Goal: Communication & Community: Answer question/provide support

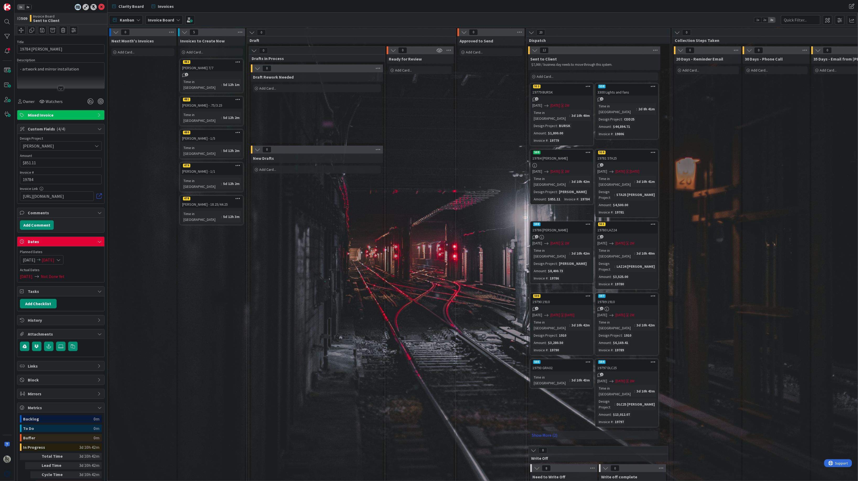
click at [183, 280] on div "Invoices to Create Now Add Card... 482 [PERSON_NAME] 7/7 1 Time in [GEOGRAPHIC_…" at bounding box center [211, 354] width 67 height 637
click at [548, 431] on link "Show More (2)" at bounding box center [594, 435] width 128 height 8
click at [100, 241] on icon at bounding box center [99, 242] width 4 height 4
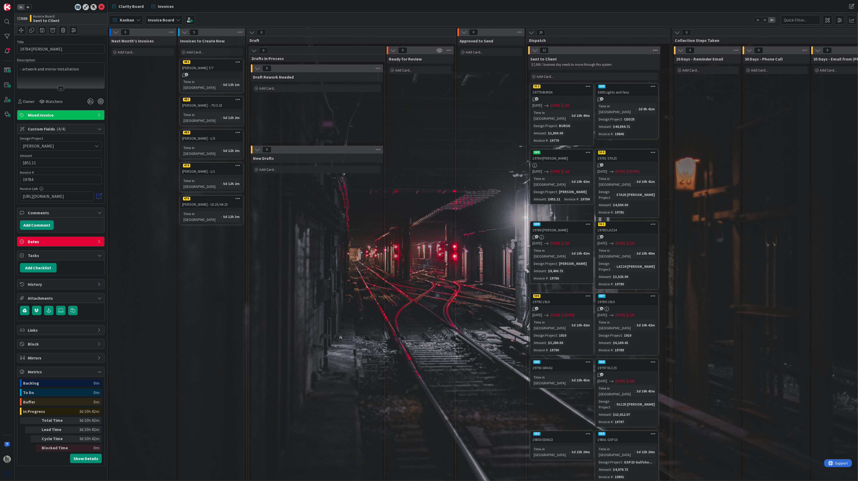
click at [655, 51] on icon at bounding box center [655, 50] width 7 height 8
click at [655, 50] on icon at bounding box center [655, 50] width 7 height 8
click at [668, 90] on div "Reorder Cards" at bounding box center [685, 94] width 66 height 8
click at [684, 119] on span "Select a Custom Field..." at bounding box center [690, 116] width 47 height 7
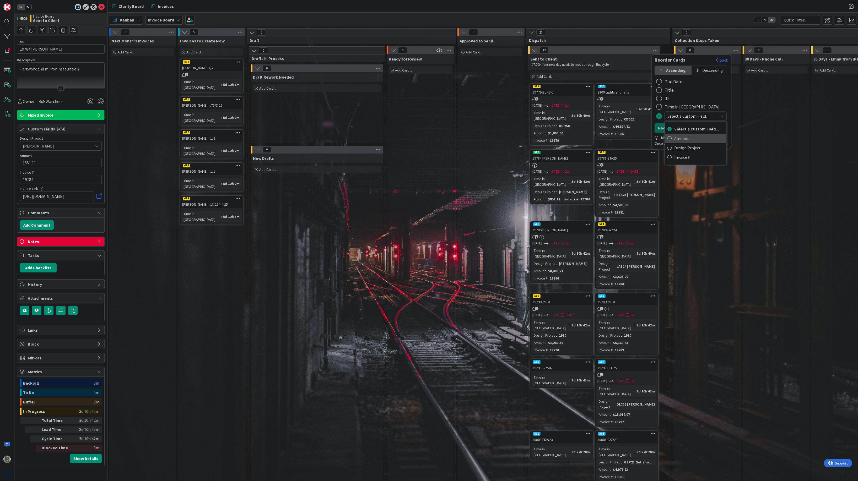
click at [683, 142] on span "Amount" at bounding box center [699, 139] width 50 height 8
click at [669, 129] on button "Reorder" at bounding box center [665, 127] width 22 height 9
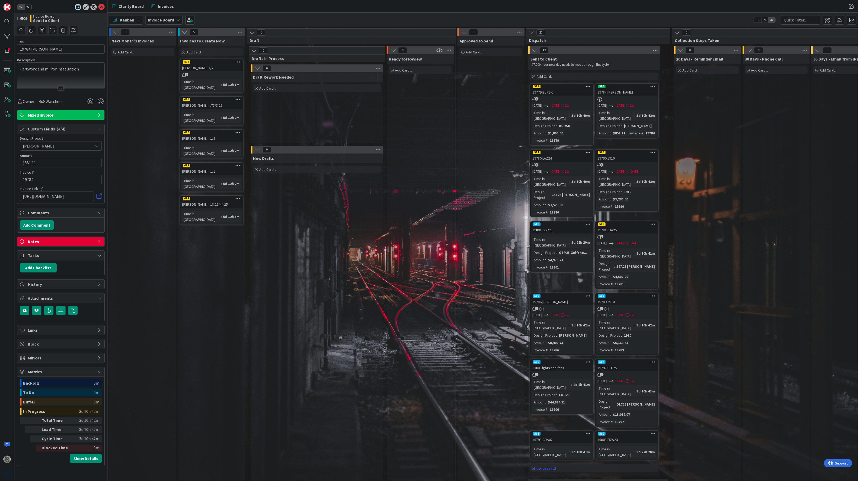
click at [657, 50] on icon at bounding box center [655, 50] width 7 height 8
click at [670, 90] on div "Reorder Cards" at bounding box center [685, 94] width 66 height 8
click at [680, 120] on span "Amount" at bounding box center [690, 116] width 47 height 7
click at [708, 72] on span "Descending" at bounding box center [712, 71] width 21 height 8
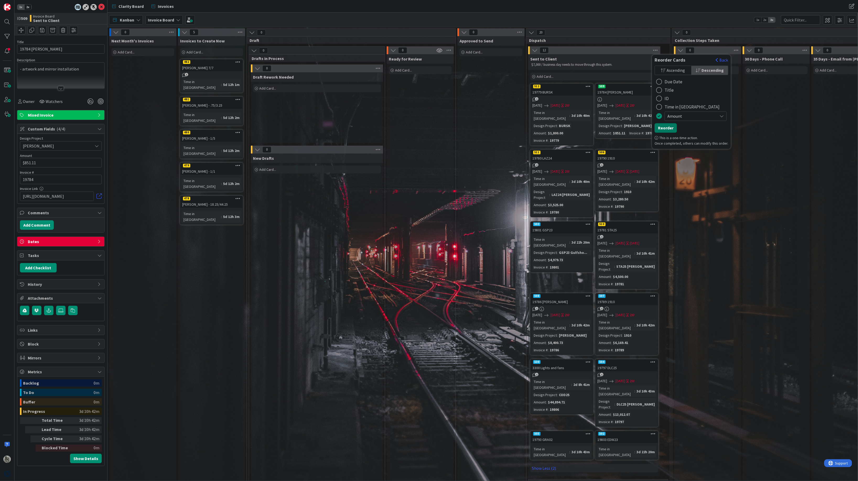
click at [666, 132] on button "Reorder" at bounding box center [665, 127] width 22 height 9
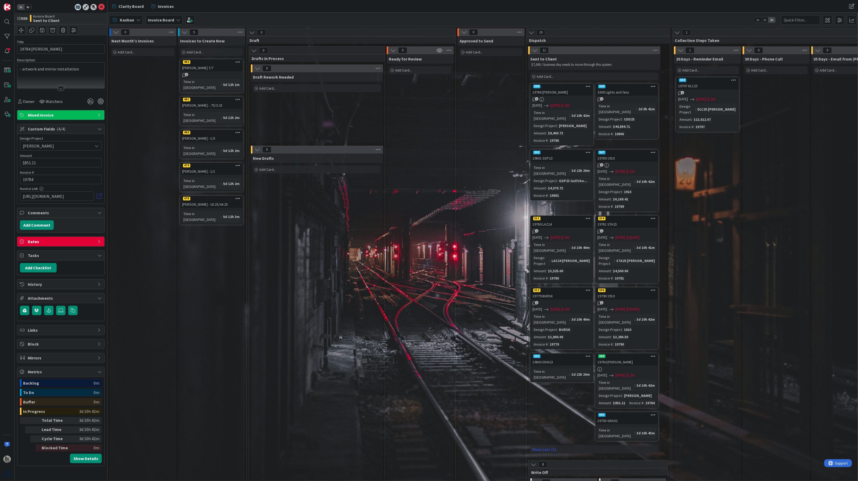
click at [100, 197] on link at bounding box center [98, 196] width 5 height 5
click at [64, 199] on input "[URL][DOMAIN_NAME]" at bounding box center [57, 196] width 74 height 9
click at [29, 197] on input "[URL][DOMAIN_NAME]" at bounding box center [57, 196] width 74 height 9
paste input "[URL][DOMAIN_NAME]"
type input "[URL][DOMAIN_NAME]"
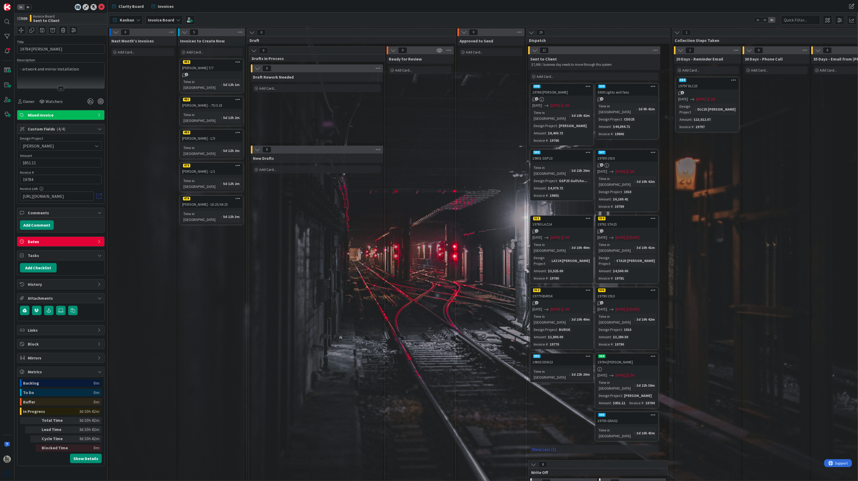
click at [99, 197] on link at bounding box center [98, 196] width 5 height 5
click at [720, 109] on div "Design Project : DLC25 [PERSON_NAME] Amount : $13,012.07 Invoice # : 19797" at bounding box center [707, 117] width 59 height 26
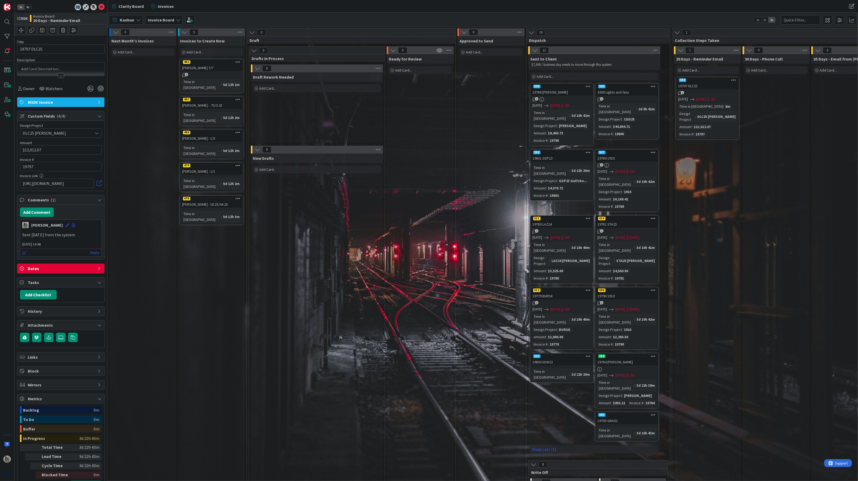
click at [720, 109] on div "Time in Column : 8m Design Project : DLC25 [PERSON_NAME] Amount : $13,012.07 In…" at bounding box center [707, 121] width 59 height 34
click at [690, 116] on div "Time in Column : 8m Design Project : DLC25 [PERSON_NAME] Amount : $13,012.07 In…" at bounding box center [707, 121] width 59 height 34
click at [43, 211] on button "Add Comment" at bounding box center [37, 212] width 34 height 9
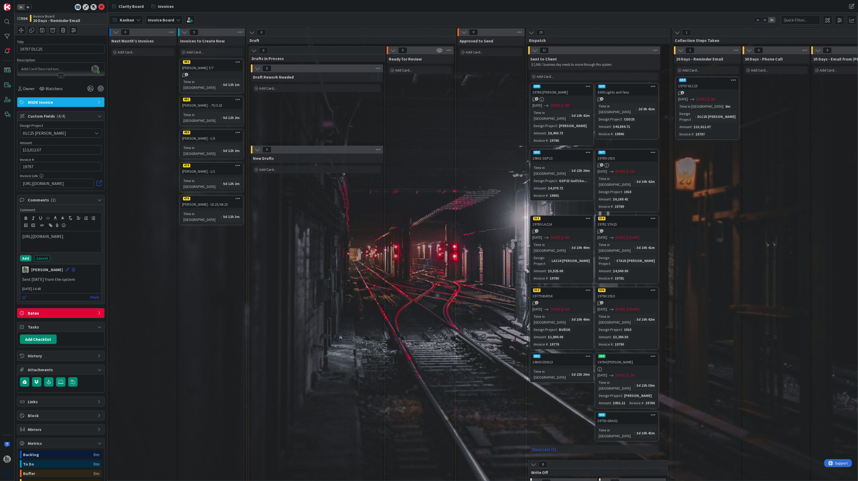
drag, startPoint x: 95, startPoint y: 242, endPoint x: -14, endPoint y: 230, distance: 110.1
click at [0, 230] on html "1x 2x ID 504 Invoice Board 20 Days - Reminder Email Title 11 / 128 19797 DLC25 …" at bounding box center [429, 240] width 858 height 481
drag, startPoint x: 79, startPoint y: 237, endPoint x: -9, endPoint y: 230, distance: 88.9
click at [0, 230] on html "1x 2x ID 504 Invoice Board 20 Days - Reminder Email Title 11 / 128 19797 DLC25 …" at bounding box center [429, 240] width 858 height 481
click at [50, 226] on icon "button" at bounding box center [50, 225] width 2 height 2
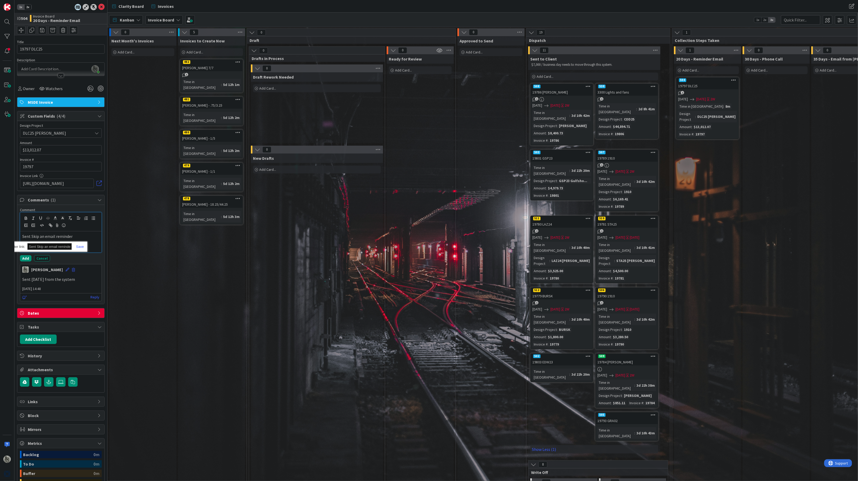
paste input "[URL][DOMAIN_NAME]"
type input "[URL][DOMAIN_NAME]"
click at [84, 247] on link at bounding box center [78, 247] width 12 height 4
click at [26, 260] on button "Add" at bounding box center [26, 258] width 12 height 6
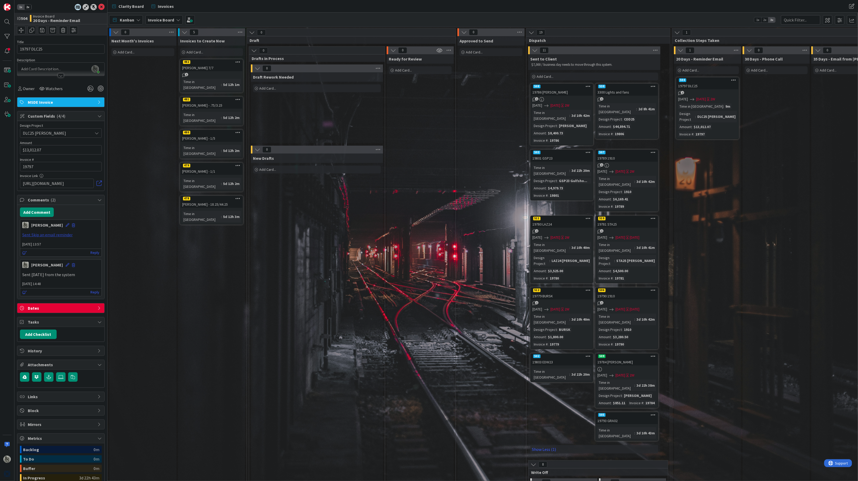
click at [55, 237] on link "Sent Skip an email reminder" at bounding box center [47, 234] width 50 height 5
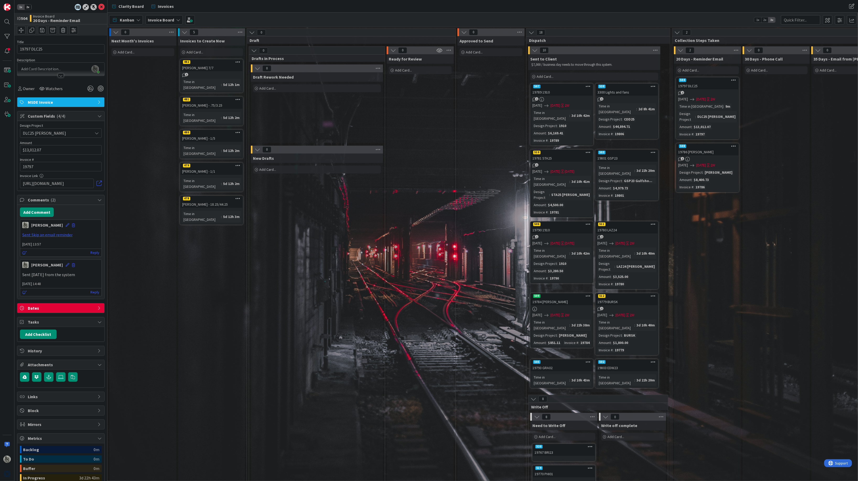
click at [718, 149] on div "19786 [PERSON_NAME]" at bounding box center [707, 152] width 62 height 7
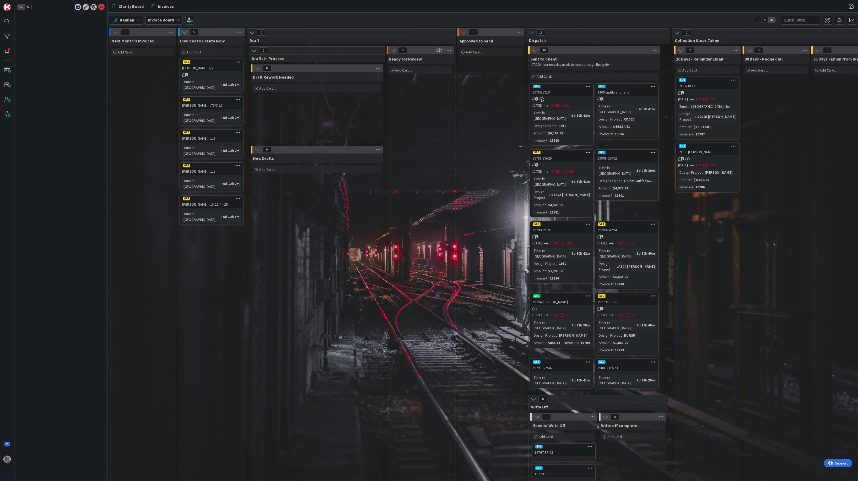
click at [718, 149] on div "19786 [PERSON_NAME]" at bounding box center [707, 152] width 62 height 7
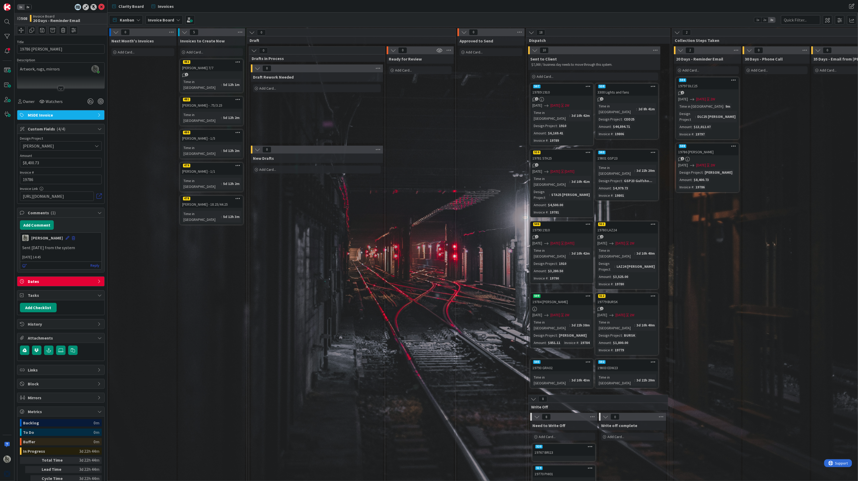
click at [99, 198] on link at bounding box center [98, 196] width 5 height 5
click at [709, 162] on link "508 19786 [PERSON_NAME] 1 [DATE] [DATE] 2W Design Project : [PERSON_NAME] Amoun…" at bounding box center [707, 167] width 63 height 49
click at [100, 197] on link at bounding box center [98, 196] width 5 height 5
click at [656, 51] on icon at bounding box center [655, 50] width 7 height 8
click at [671, 90] on div "Reorder Cards" at bounding box center [685, 94] width 66 height 8
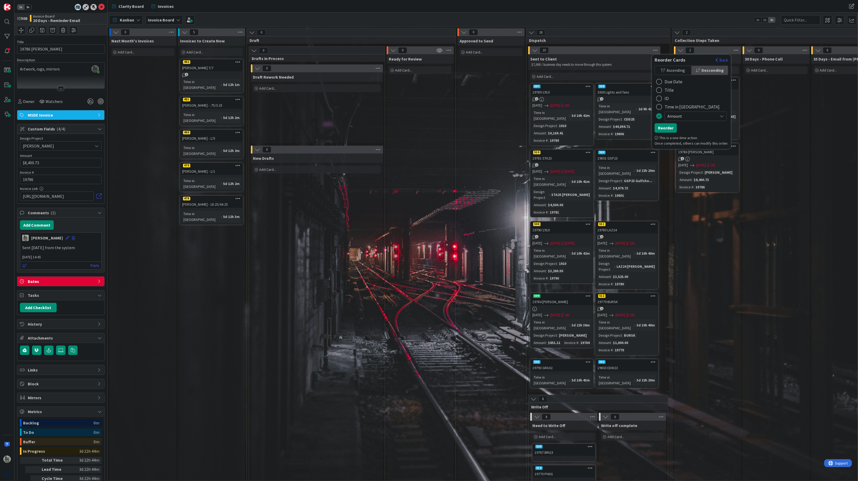
click at [660, 82] on div "radio" at bounding box center [659, 82] width 6 height 6
click at [676, 70] on span "Ascending" at bounding box center [675, 71] width 18 height 8
click at [667, 131] on button "Reorder" at bounding box center [665, 127] width 22 height 9
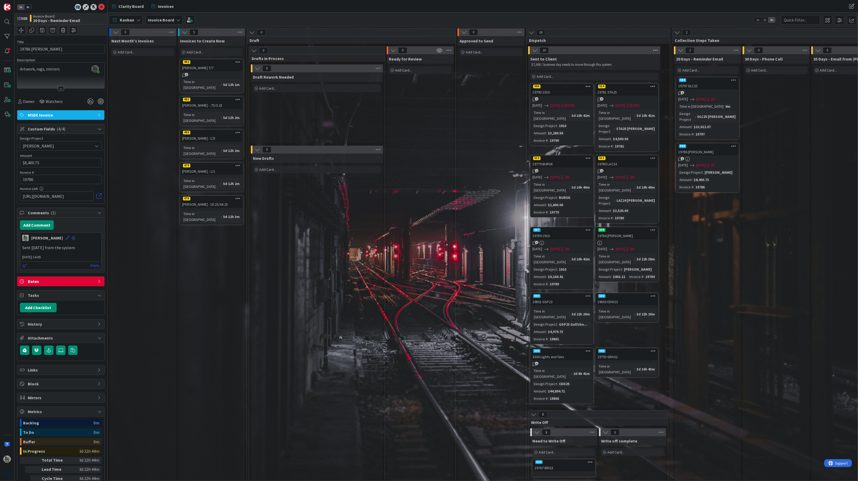
click at [655, 51] on icon at bounding box center [655, 50] width 7 height 8
click at [667, 90] on div "Reorder Cards" at bounding box center [685, 94] width 66 height 8
click at [711, 197] on div "20 Days - Reminder Email Add Card... 504 19797 DLC25 2 [DATE] [DATE] 2W Time in…" at bounding box center [707, 344] width 67 height 580
click at [622, 89] on div "19781 STA25" at bounding box center [627, 92] width 62 height 7
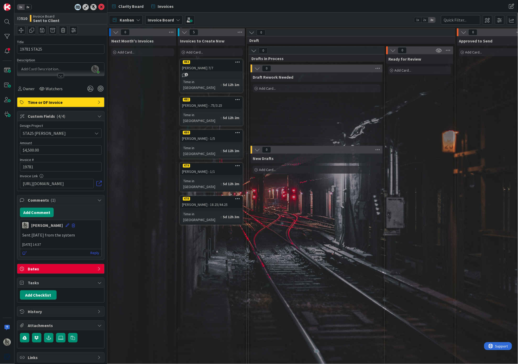
click at [216, 201] on div "[PERSON_NAME] - 18.25/44.25" at bounding box center [212, 204] width 62 height 7
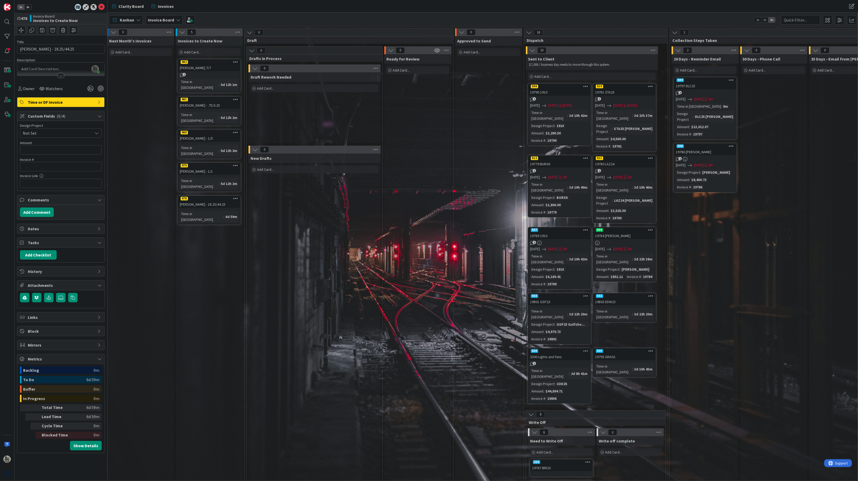
click at [623, 89] on div "19781 STA25" at bounding box center [624, 92] width 62 height 7
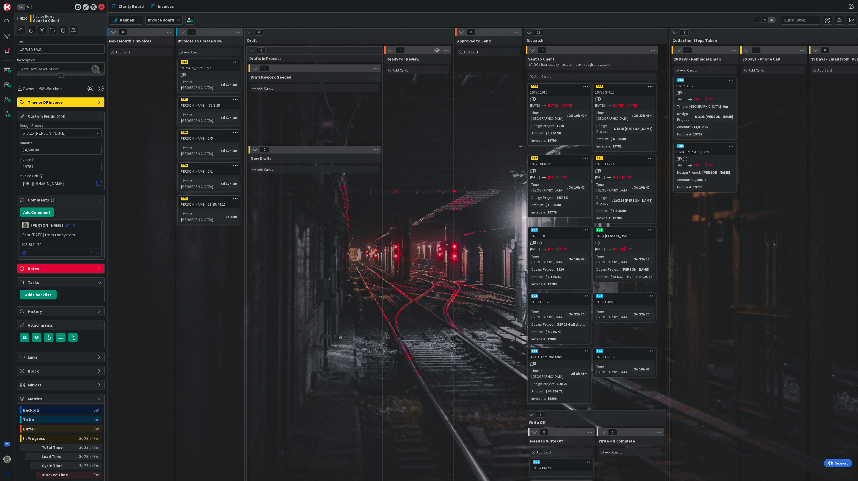
click at [100, 184] on link at bounding box center [98, 183] width 5 height 5
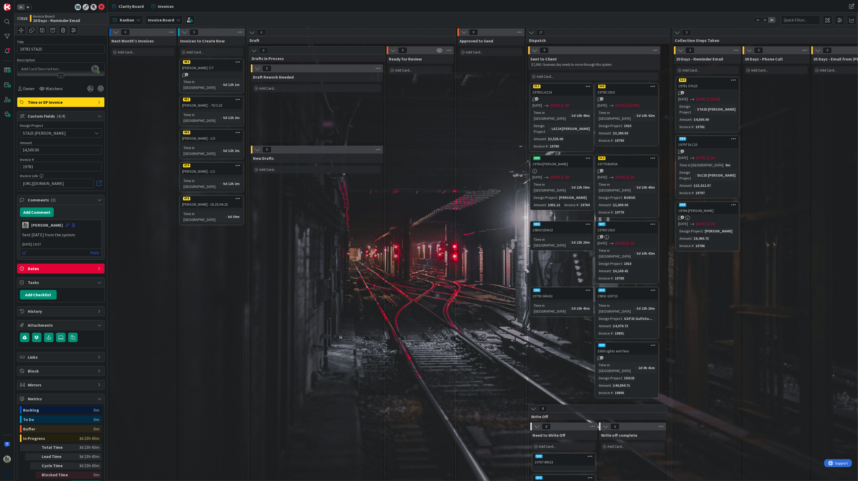
click at [709, 85] on div "19781 STA25" at bounding box center [707, 86] width 62 height 7
click at [39, 213] on button "Add Comment" at bounding box center [37, 212] width 34 height 9
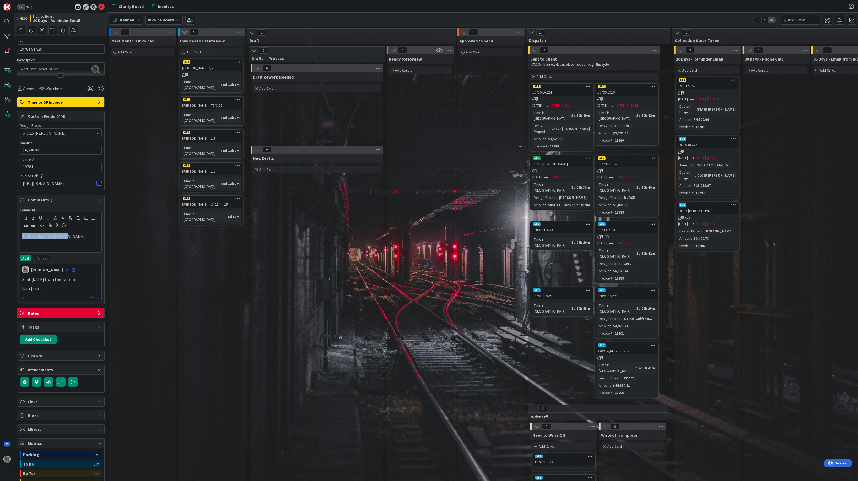
drag, startPoint x: 70, startPoint y: 236, endPoint x: 15, endPoint y: 231, distance: 55.3
click at [15, 231] on div "1x 2x ID 510 Invoice Board 20 Days - Reminder Email Title 11 / 128 19781 STA25 …" at bounding box center [60, 240] width 93 height 481
click at [50, 225] on icon "button" at bounding box center [50, 225] width 2 height 2
paste input "[URL][DOMAIN_NAME]"
type input "[URL][DOMAIN_NAME]"
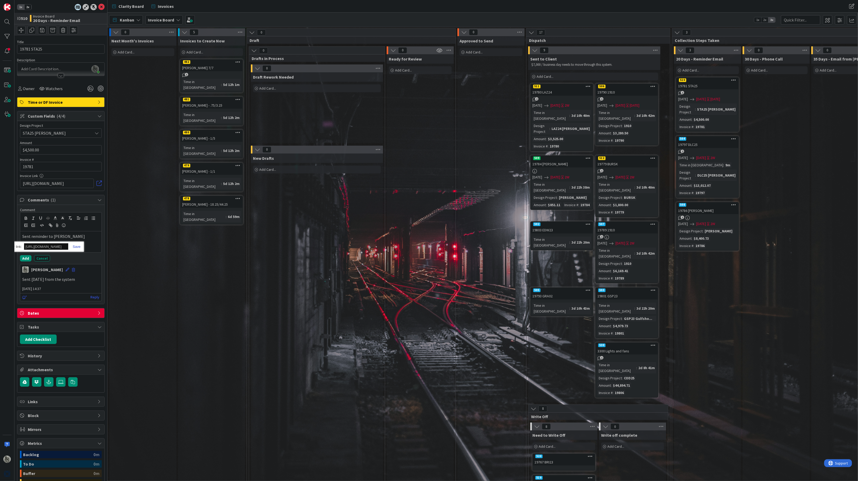
click at [78, 247] on link at bounding box center [74, 247] width 12 height 4
click at [26, 259] on button "Add" at bounding box center [26, 258] width 12 height 6
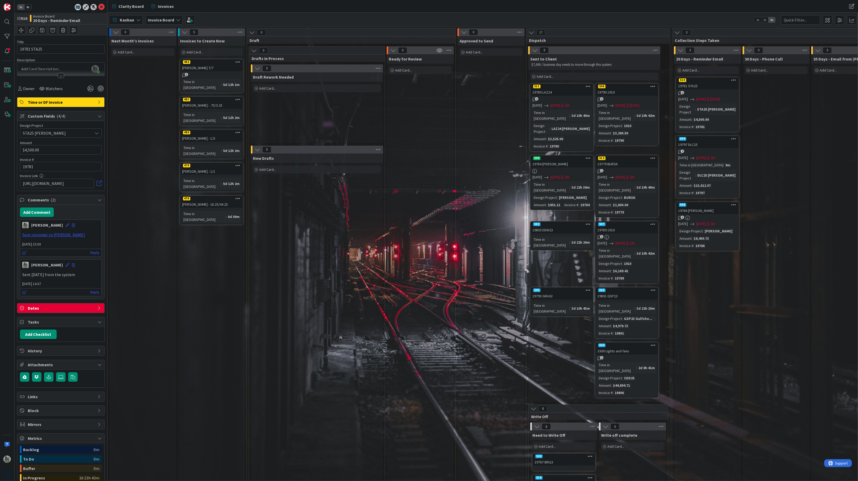
click at [557, 89] on div "19780 LAZ24" at bounding box center [562, 92] width 62 height 7
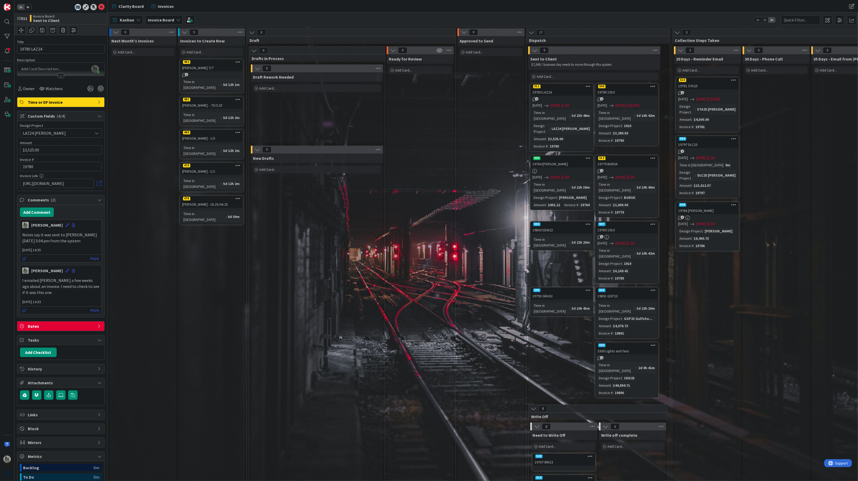
click at [101, 184] on link at bounding box center [98, 183] width 5 height 5
click at [572, 90] on div "19780 LAZ24" at bounding box center [562, 92] width 62 height 7
click at [700, 94] on div "2" at bounding box center [707, 93] width 62 height 4
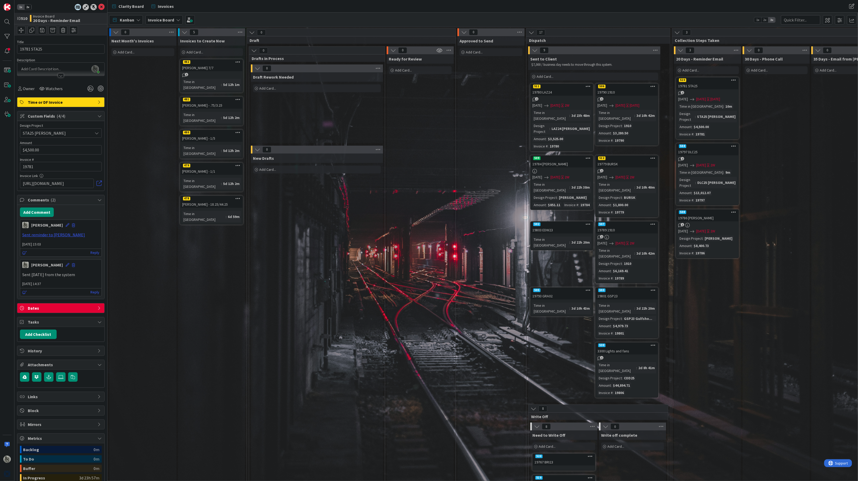
click at [711, 215] on div "19786 [PERSON_NAME]" at bounding box center [707, 218] width 62 height 7
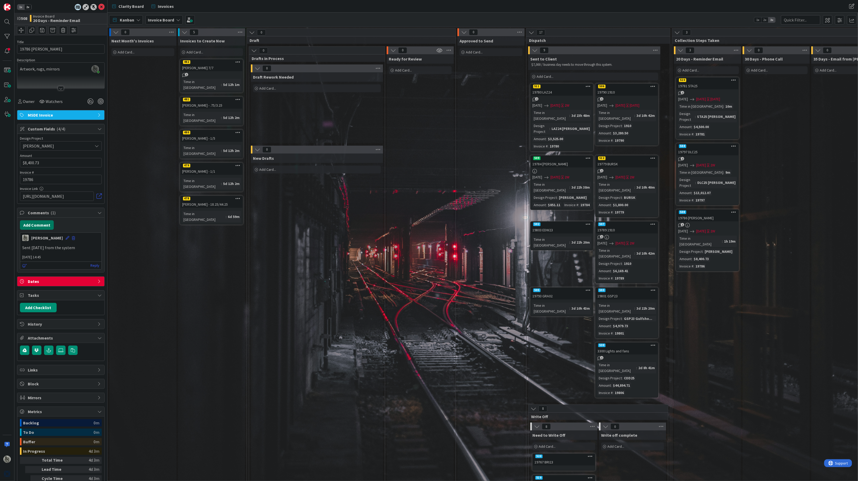
click at [40, 225] on button "Add Comment" at bounding box center [37, 224] width 34 height 9
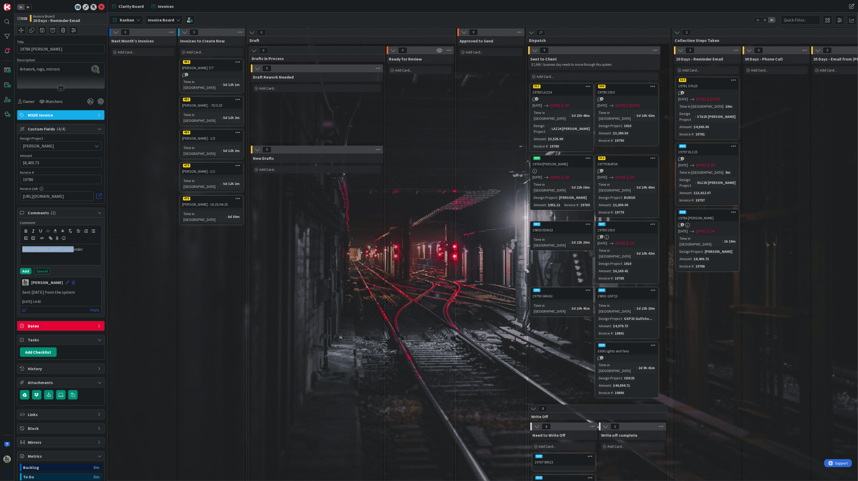
drag, startPoint x: 73, startPoint y: 248, endPoint x: -10, endPoint y: 238, distance: 82.9
click at [0, 238] on html "1x 2x ID 508 Invoice Board 20 Days - Reminder Email Title 10 / 128 19786 [PERSO…" at bounding box center [429, 240] width 858 height 481
click at [52, 238] on icon "button" at bounding box center [51, 239] width 2 height 2
paste input "[URL][DOMAIN_NAME]"
type input "[URL][DOMAIN_NAME]"
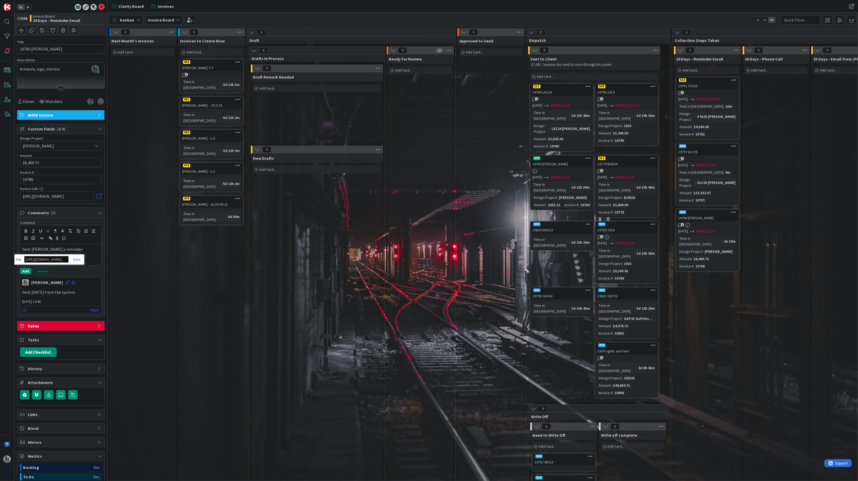
click at [78, 259] on link at bounding box center [75, 260] width 12 height 4
click at [78, 259] on div "Sent [PERSON_NAME] a reminder" at bounding box center [60, 254] width 81 height 21
click at [24, 270] on button "Add" at bounding box center [26, 271] width 12 height 6
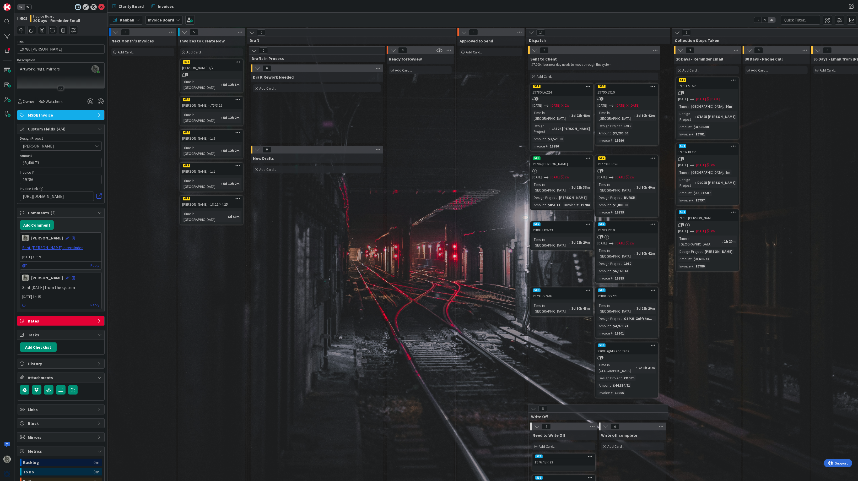
click at [96, 267] on link "Reply" at bounding box center [94, 265] width 9 height 7
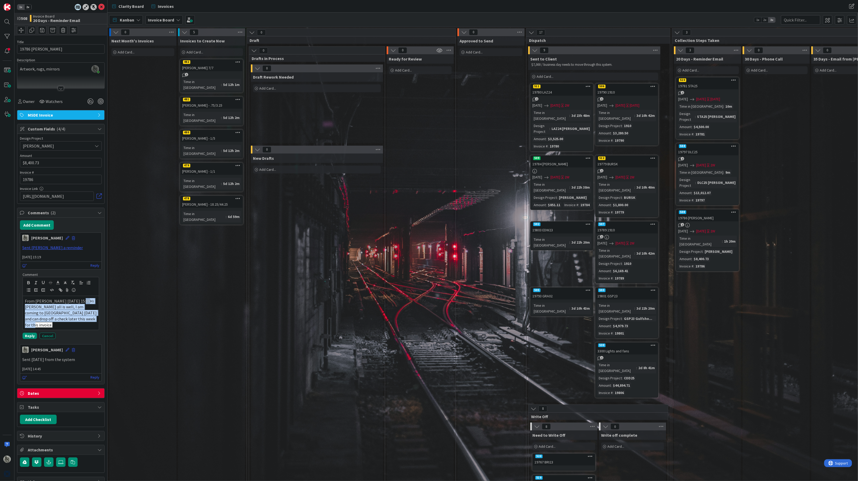
drag, startPoint x: 75, startPoint y: 320, endPoint x: 79, endPoint y: 302, distance: 18.2
click at [79, 302] on p "From [PERSON_NAME] [DATE] 15:05 Hi [PERSON_NAME] all is well, I am coming to [G…" at bounding box center [61, 313] width 72 height 30
click at [73, 284] on icon "button" at bounding box center [72, 282] width 5 height 5
click at [78, 318] on p "From [PERSON_NAME] [DATE] 15:05 Hi [PERSON_NAME] all is well, I am coming to [G…" at bounding box center [61, 313] width 72 height 30
click at [30, 333] on button "Reply" at bounding box center [30, 336] width 14 height 6
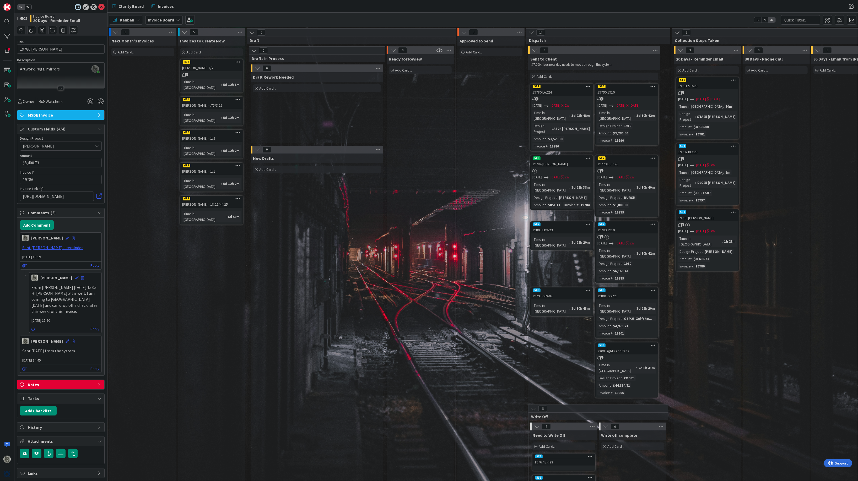
click at [625, 90] on div "19790 1910" at bounding box center [627, 92] width 62 height 7
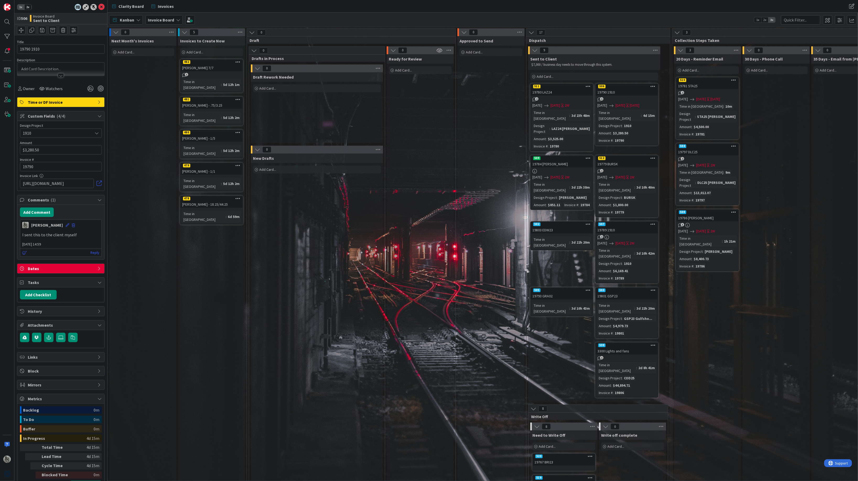
click at [559, 90] on div "19780 LAZ24" at bounding box center [562, 92] width 62 height 7
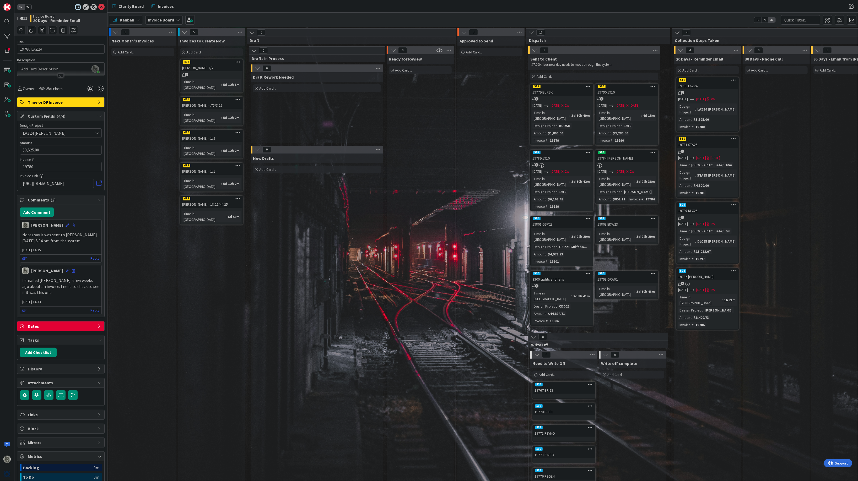
click at [716, 113] on div "Design Project : LAZ24 [PERSON_NAME] : $3,525.00 Invoice # : 19780" at bounding box center [707, 117] width 59 height 26
click at [623, 93] on div "19790 1910" at bounding box center [627, 92] width 62 height 7
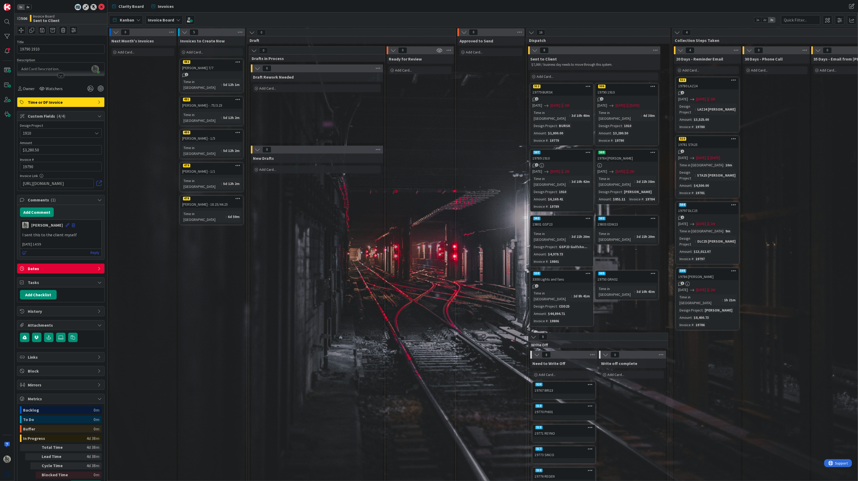
click at [568, 216] on div "503" at bounding box center [562, 218] width 62 height 5
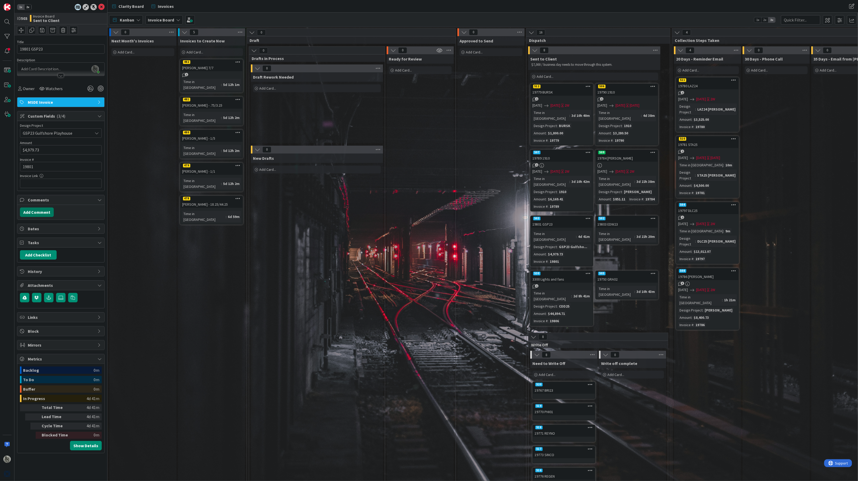
click at [37, 212] on button "Add Comment" at bounding box center [37, 212] width 34 height 9
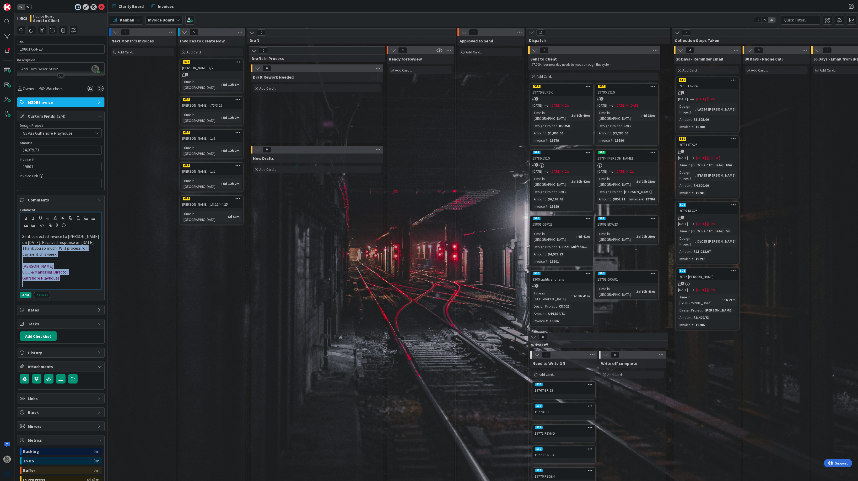
drag, startPoint x: 74, startPoint y: 288, endPoint x: 15, endPoint y: 254, distance: 68.5
click at [15, 254] on div "1x 2x ID 503 Invoice Board Sent to Client Title 11 / 128 19801 GSP23 Descriptio…" at bounding box center [60, 240] width 93 height 481
click at [70, 219] on icon "button" at bounding box center [70, 218] width 5 height 5
click at [75, 275] on p "COO & Managing Director" at bounding box center [60, 272] width 77 height 6
click at [69, 244] on p "Sent corrected invoice to [PERSON_NAME] on [DATE]. Received response on [DATE]:" at bounding box center [60, 239] width 77 height 12
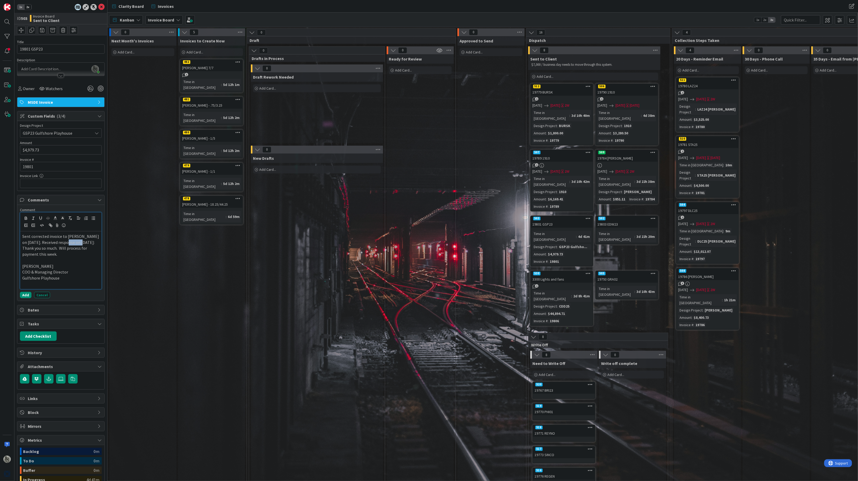
click at [69, 244] on p "Sent corrected invoice to [PERSON_NAME] on [DATE]. Received response on [DATE]:" at bounding box center [60, 239] width 77 height 12
click at [50, 225] on icon "button" at bounding box center [50, 225] width 5 height 5
paste input "[URL][DOMAIN_NAME][EMAIL_ADDRESS][DOMAIN_NAME]"
type input "[URL][DOMAIN_NAME][EMAIL_ADDRESS][DOMAIN_NAME]"
click at [103, 253] on link at bounding box center [102, 253] width 12 height 4
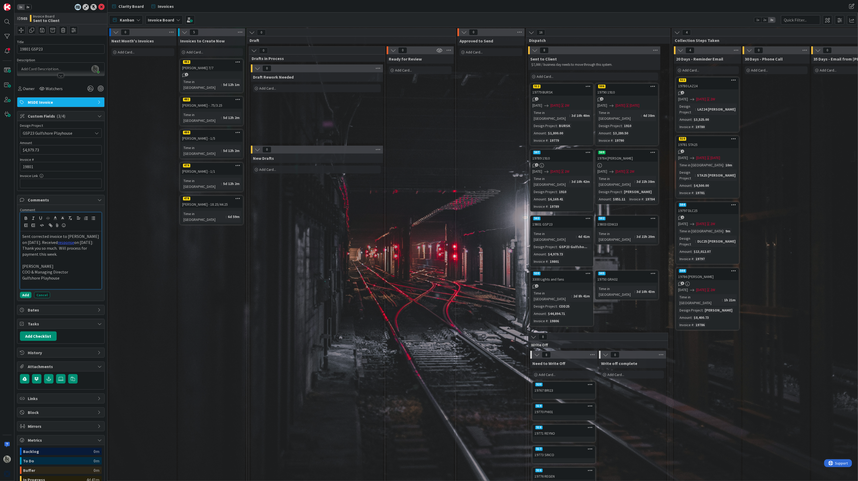
click at [66, 263] on p at bounding box center [60, 260] width 77 height 6
click at [26, 298] on button "Add" at bounding box center [26, 295] width 12 height 6
click at [561, 221] on div "19801 GSP23" at bounding box center [562, 224] width 62 height 7
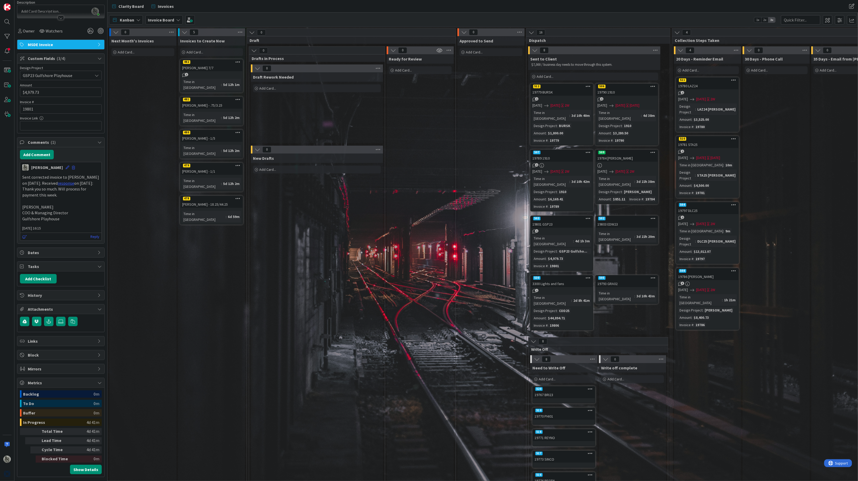
scroll to position [66, 0]
click at [97, 252] on div "Dates" at bounding box center [60, 252] width 87 height 9
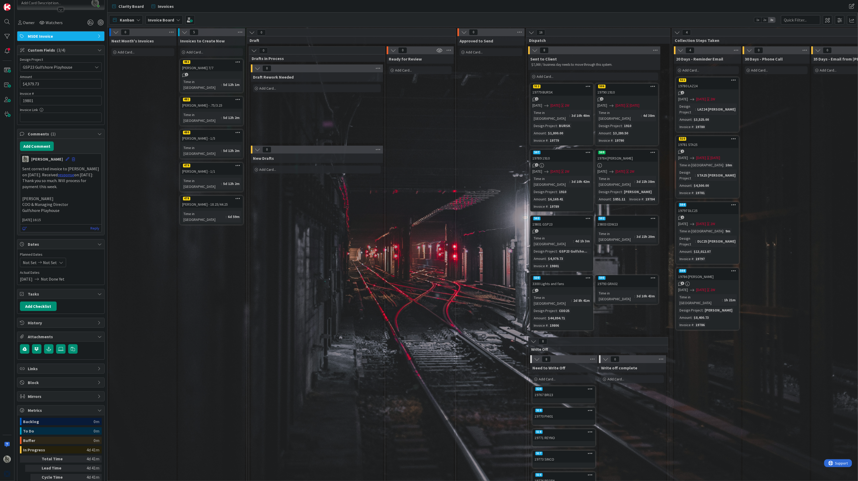
click at [30, 266] on span "Not Set" at bounding box center [30, 262] width 14 height 6
click at [29, 282] on icon "Move backward to switch to the previous month." at bounding box center [30, 279] width 5 height 5
click at [61, 343] on td "27" at bounding box center [62, 338] width 10 height 10
type input "[DATE]"
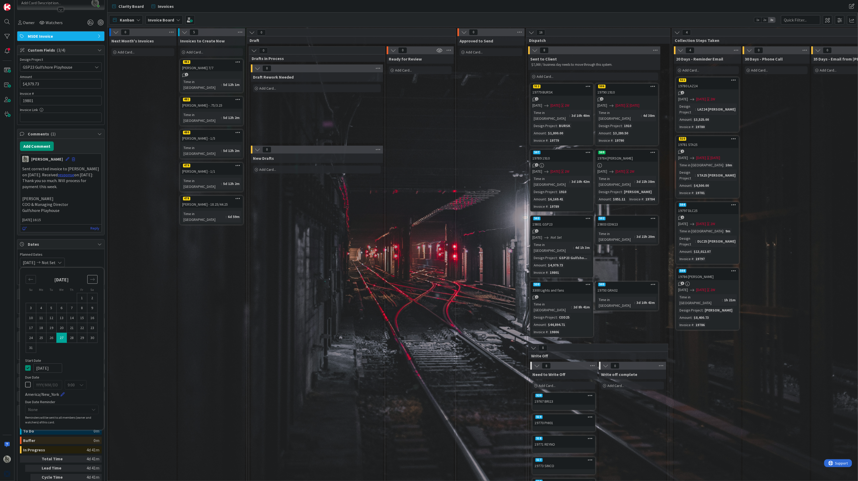
click at [94, 282] on icon "Move forward to switch to the next month." at bounding box center [92, 279] width 5 height 5
click at [93, 303] on td "6" at bounding box center [92, 298] width 10 height 10
type input "[DATE]"
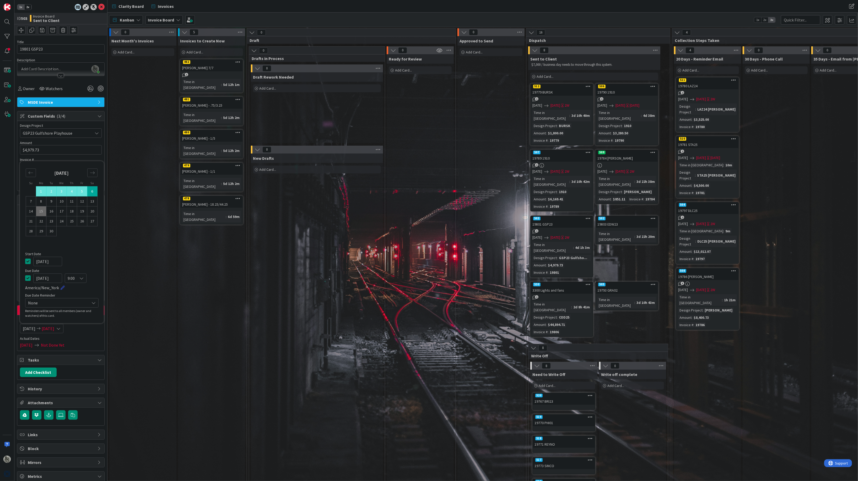
scroll to position [0, 0]
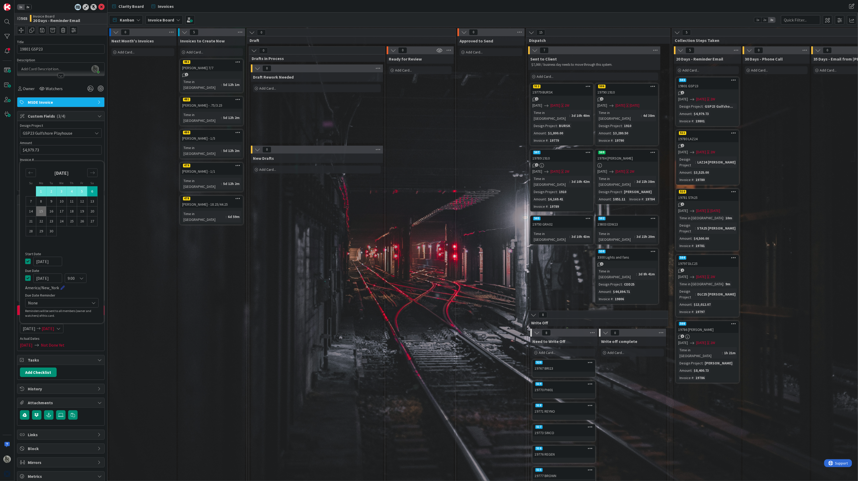
click at [687, 93] on div "1" at bounding box center [707, 93] width 62 height 4
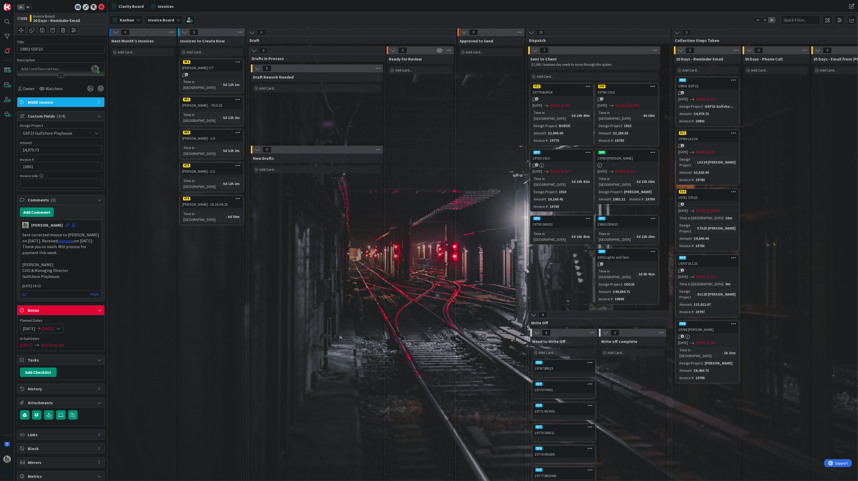
click at [632, 249] on div "530" at bounding box center [627, 251] width 62 height 5
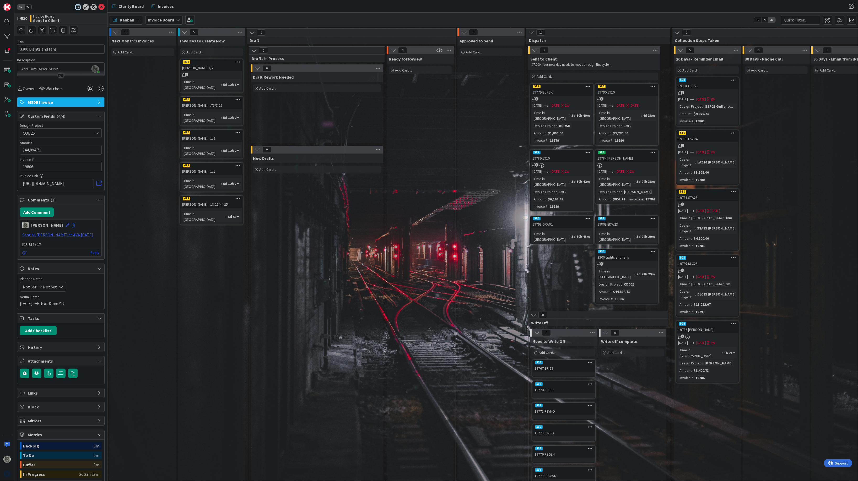
click at [39, 286] on icon at bounding box center [40, 287] width 6 height 4
click at [83, 332] on td "12" at bounding box center [82, 332] width 10 height 10
type input "[DATE]"
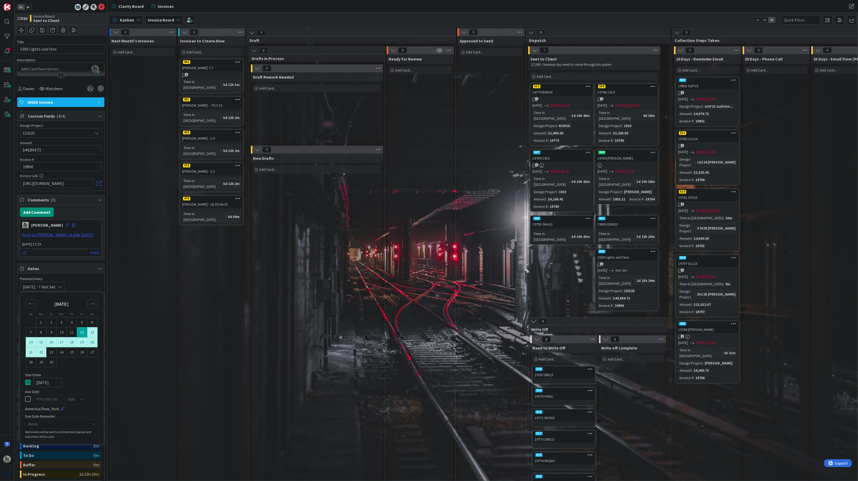
click at [40, 354] on td "22" at bounding box center [41, 352] width 10 height 10
type input "[DATE]"
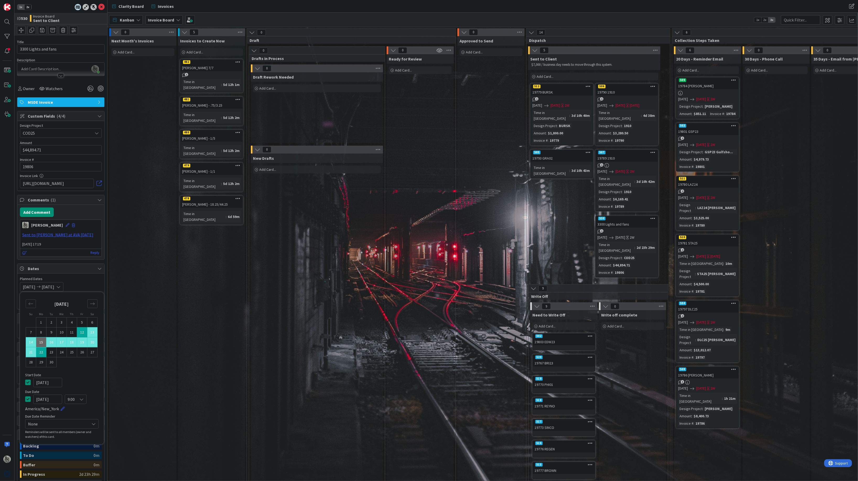
click at [711, 85] on div "19784 [PERSON_NAME]" at bounding box center [707, 86] width 62 height 7
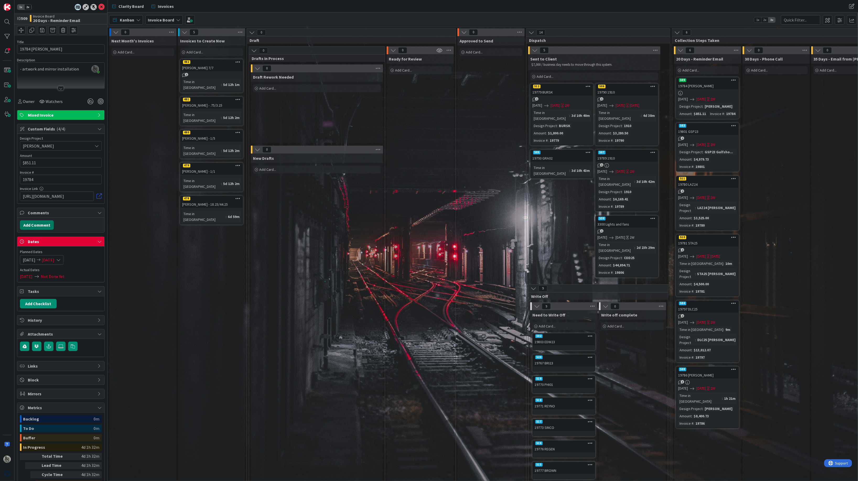
click at [42, 224] on button "Add Comment" at bounding box center [37, 224] width 34 height 9
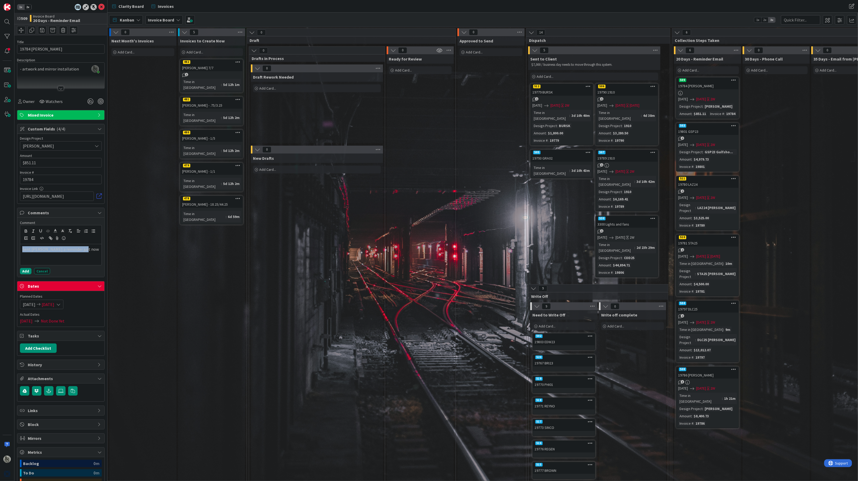
drag, startPoint x: 89, startPoint y: 252, endPoint x: 10, endPoint y: 244, distance: 78.4
click at [10, 244] on div "1x 2x ID 509 Invoice Board 20 Days - Reminder Email Title 11 / 128 19784 [PERSO…" at bounding box center [53, 240] width 107 height 481
click at [51, 239] on icon "button" at bounding box center [50, 238] width 5 height 5
paste input "[URL][DOMAIN_NAME]"
type input "[URL][DOMAIN_NAME]"
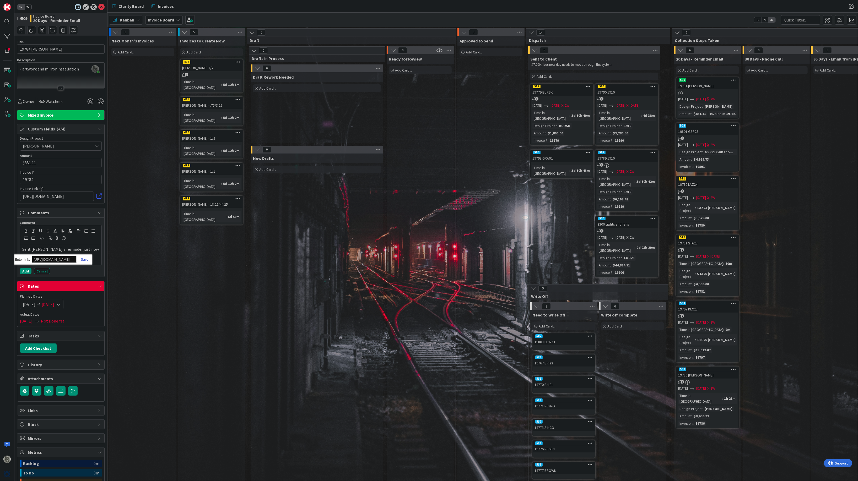
click at [83, 258] on link at bounding box center [83, 260] width 12 height 4
click at [24, 270] on button "Add" at bounding box center [26, 271] width 12 height 6
